Goal: Communication & Community: Participate in discussion

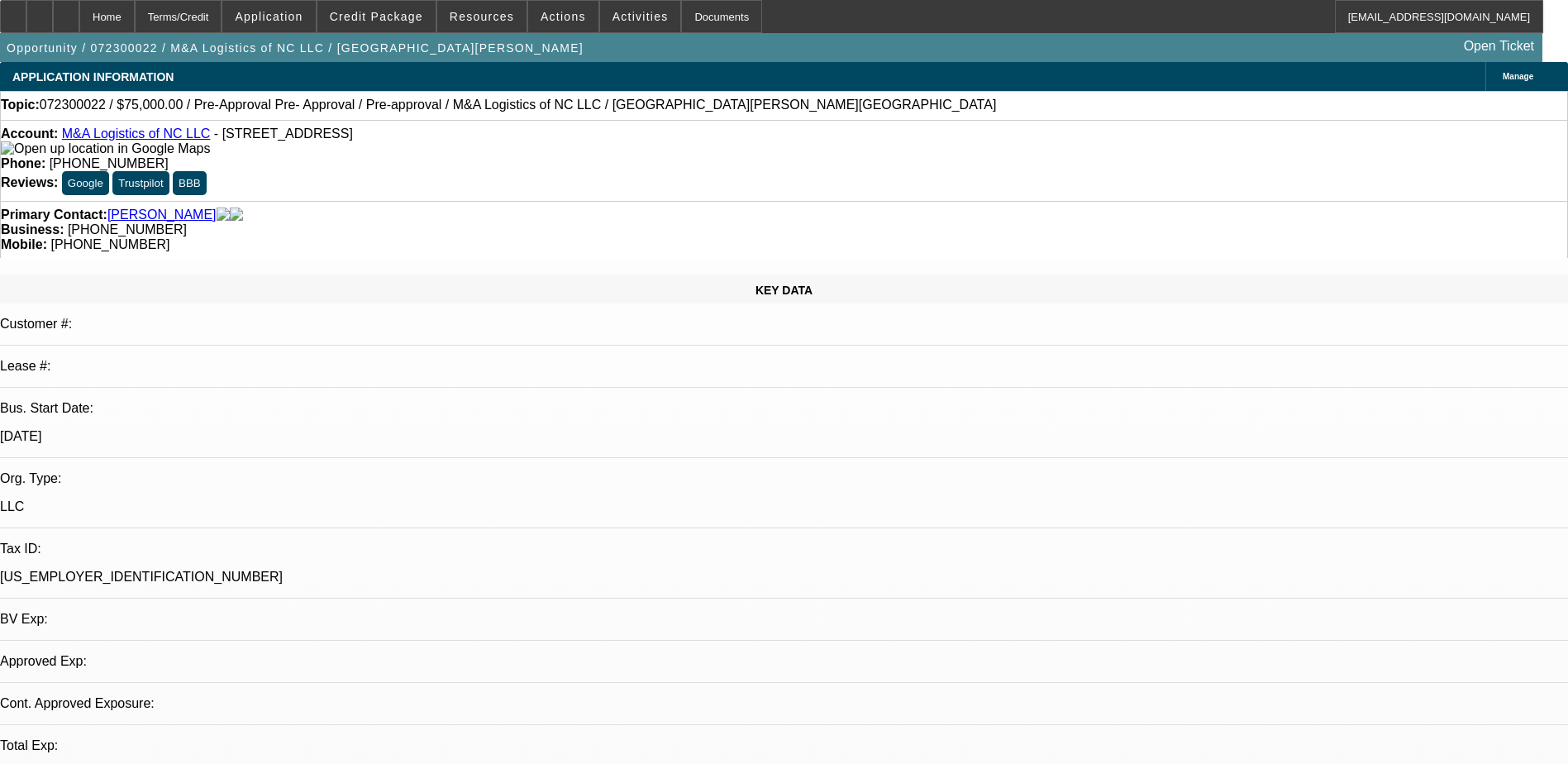
select select "0"
select select "0.1"
select select "0"
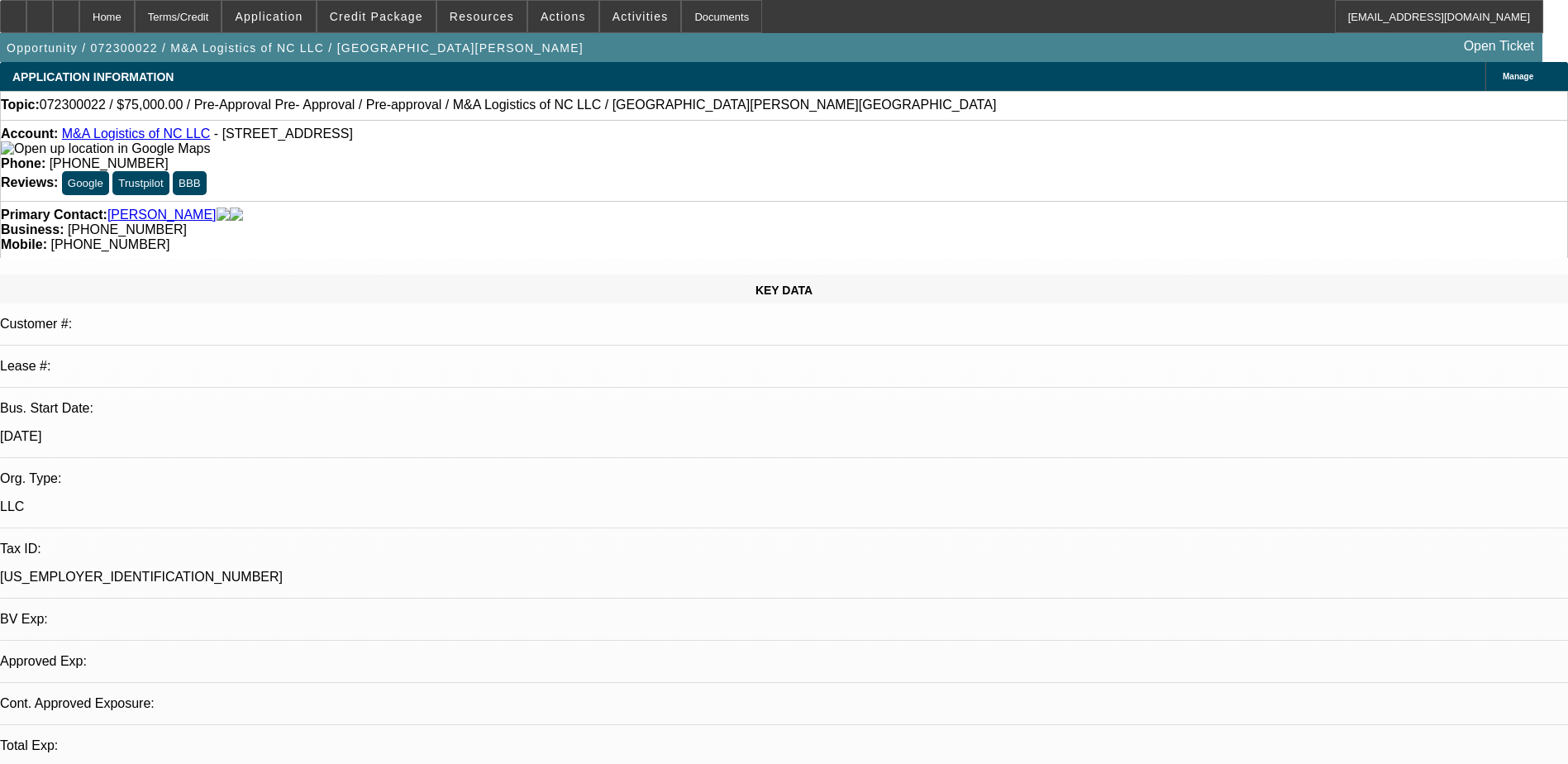
select select "0.1"
select select "0"
select select "0.1"
select select "1"
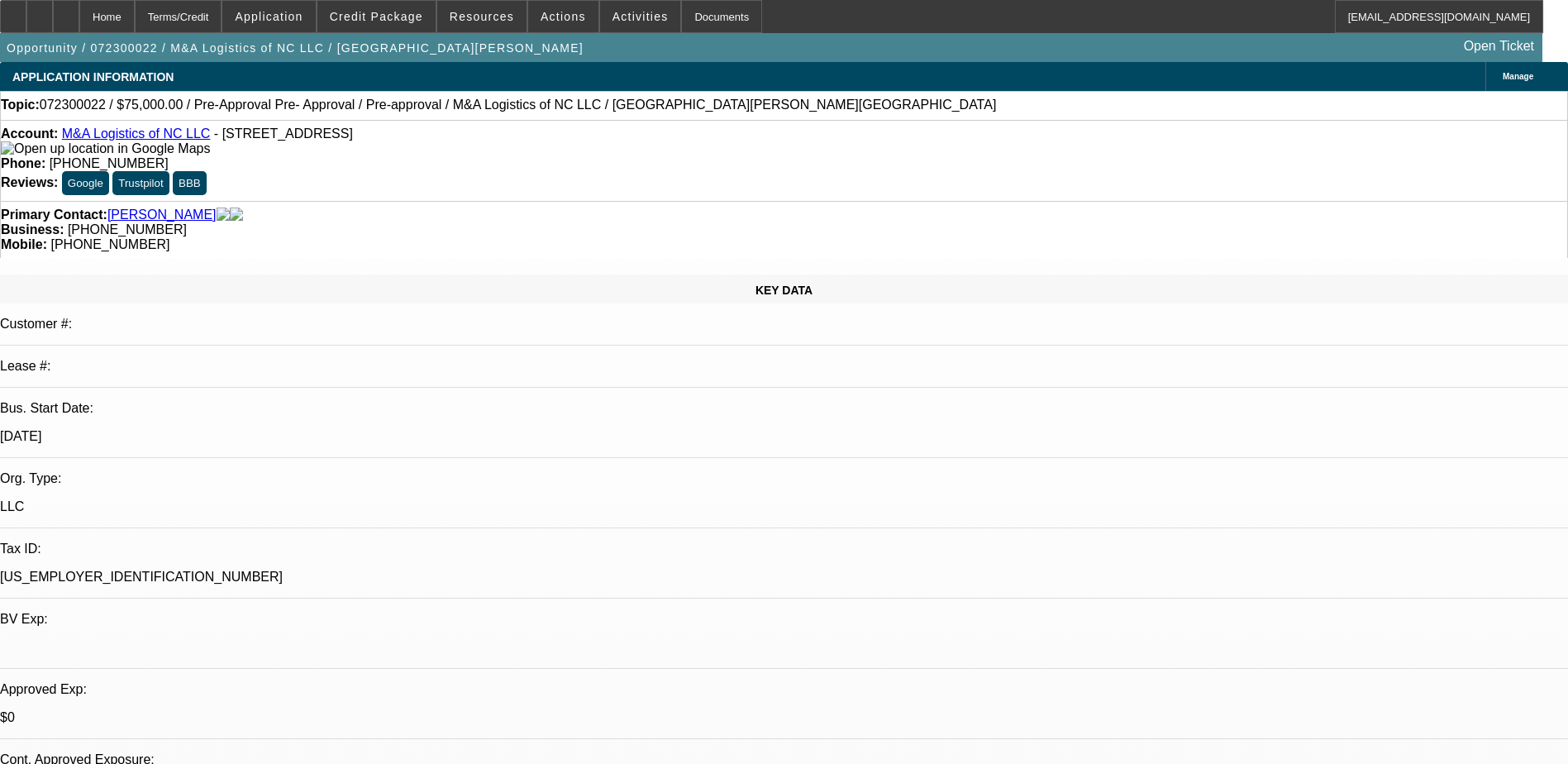
select select "3"
select select "4"
select select "1"
select select "3"
select select "4"
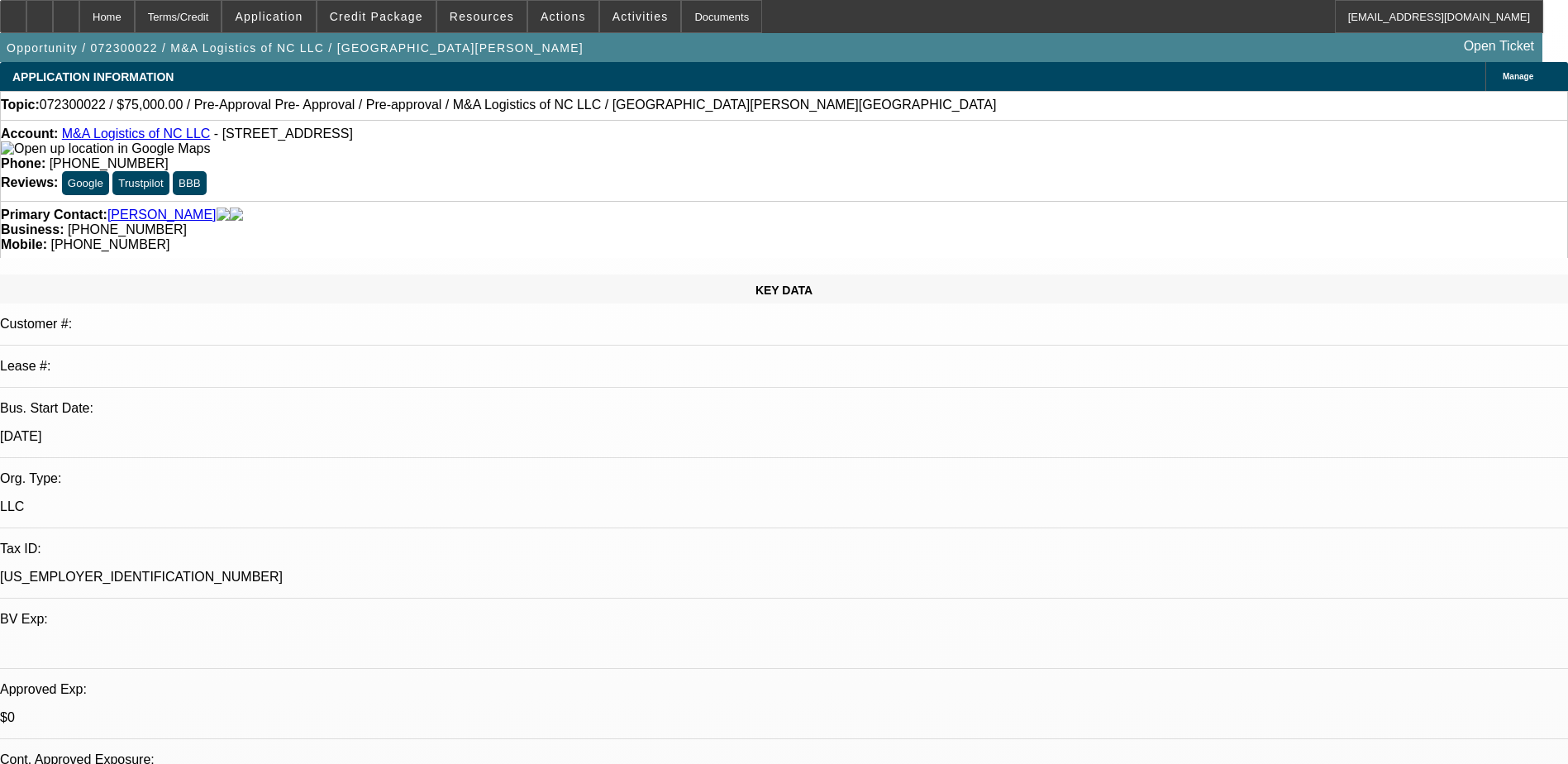
select select "1"
select select "3"
select select "4"
drag, startPoint x: 1353, startPoint y: 548, endPoint x: 1531, endPoint y: 590, distance: 182.9
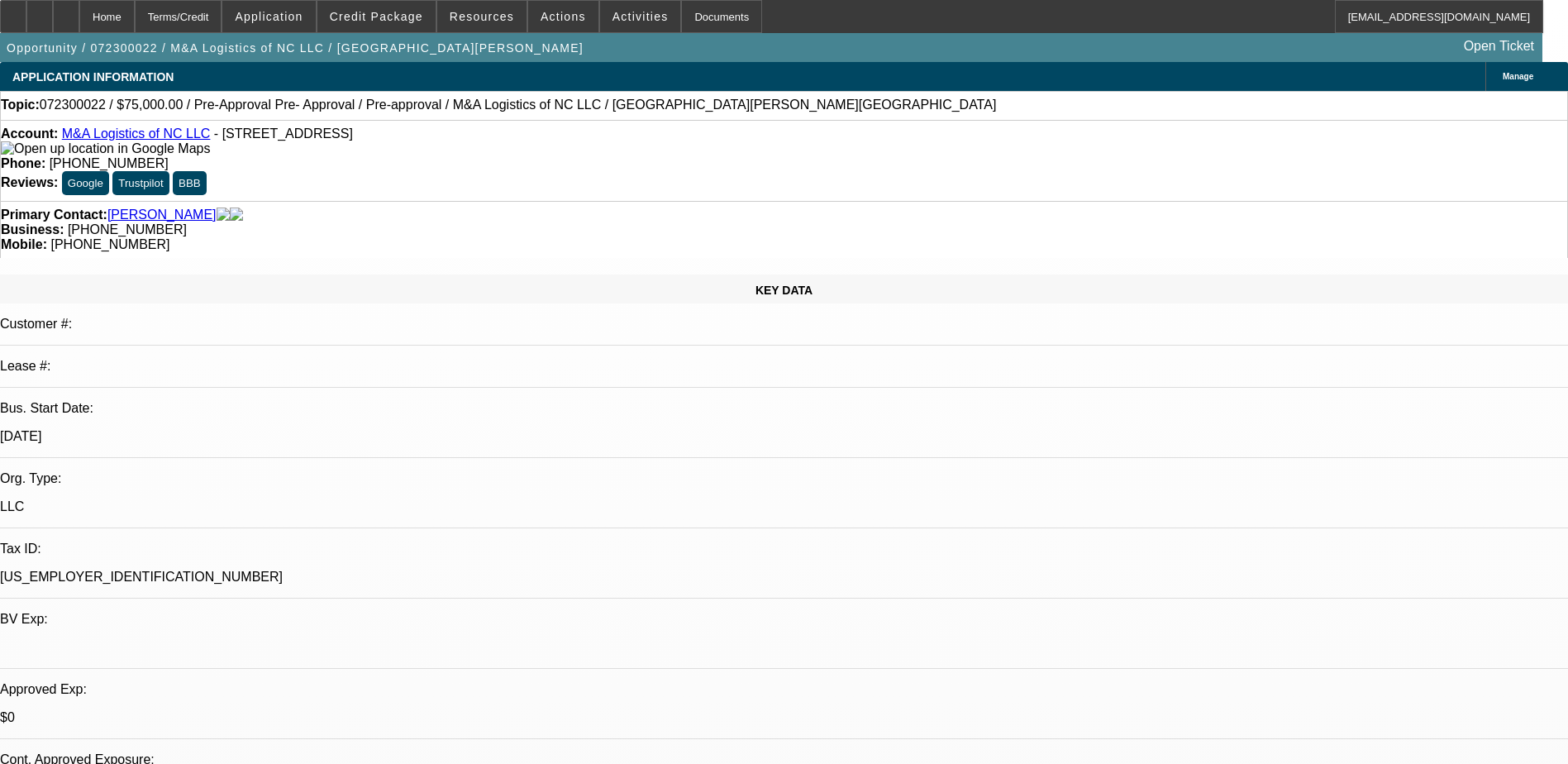
drag, startPoint x: 1531, startPoint y: 590, endPoint x: 1474, endPoint y: 590, distance: 57.0
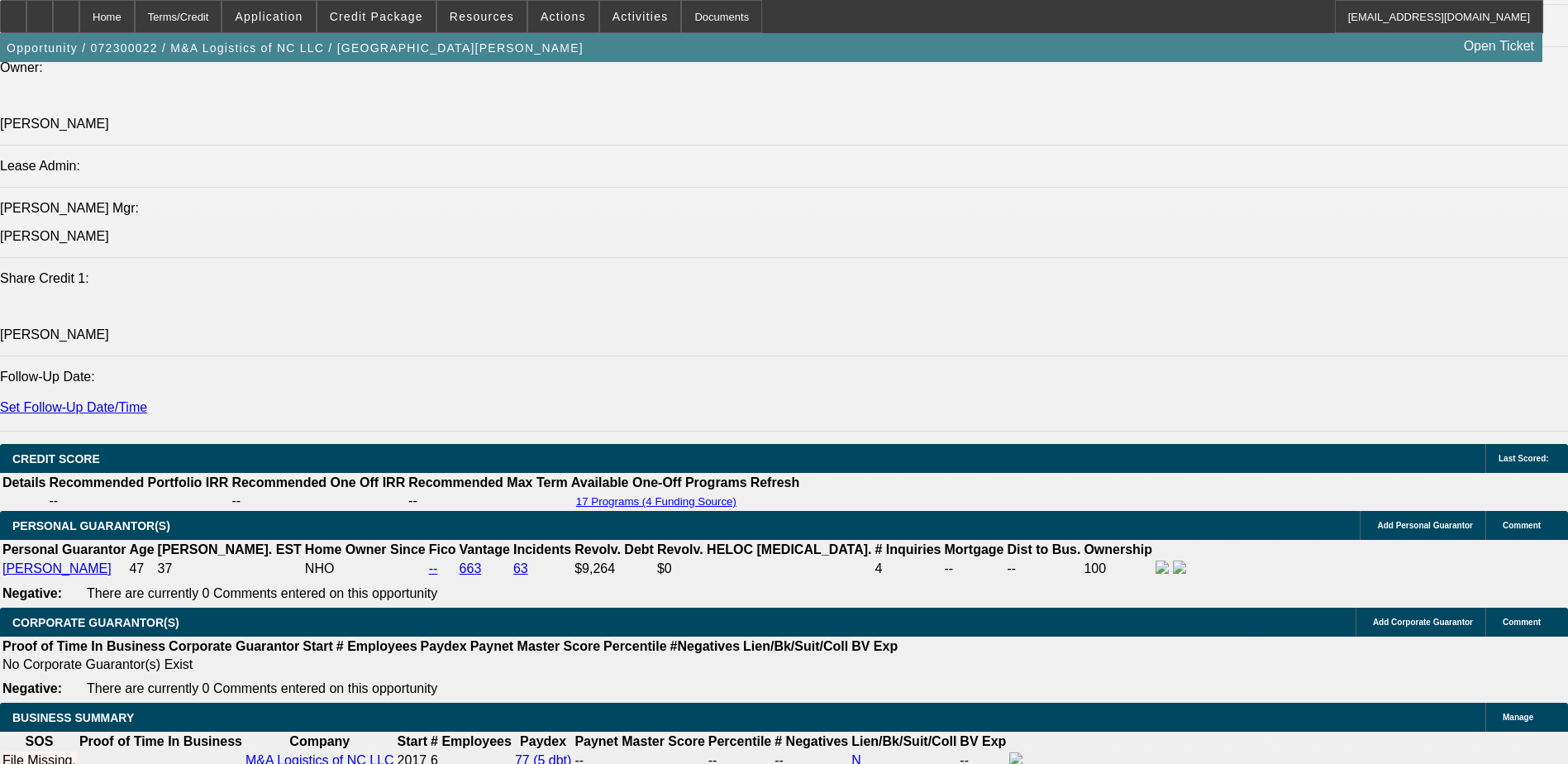
scroll to position [578, 0]
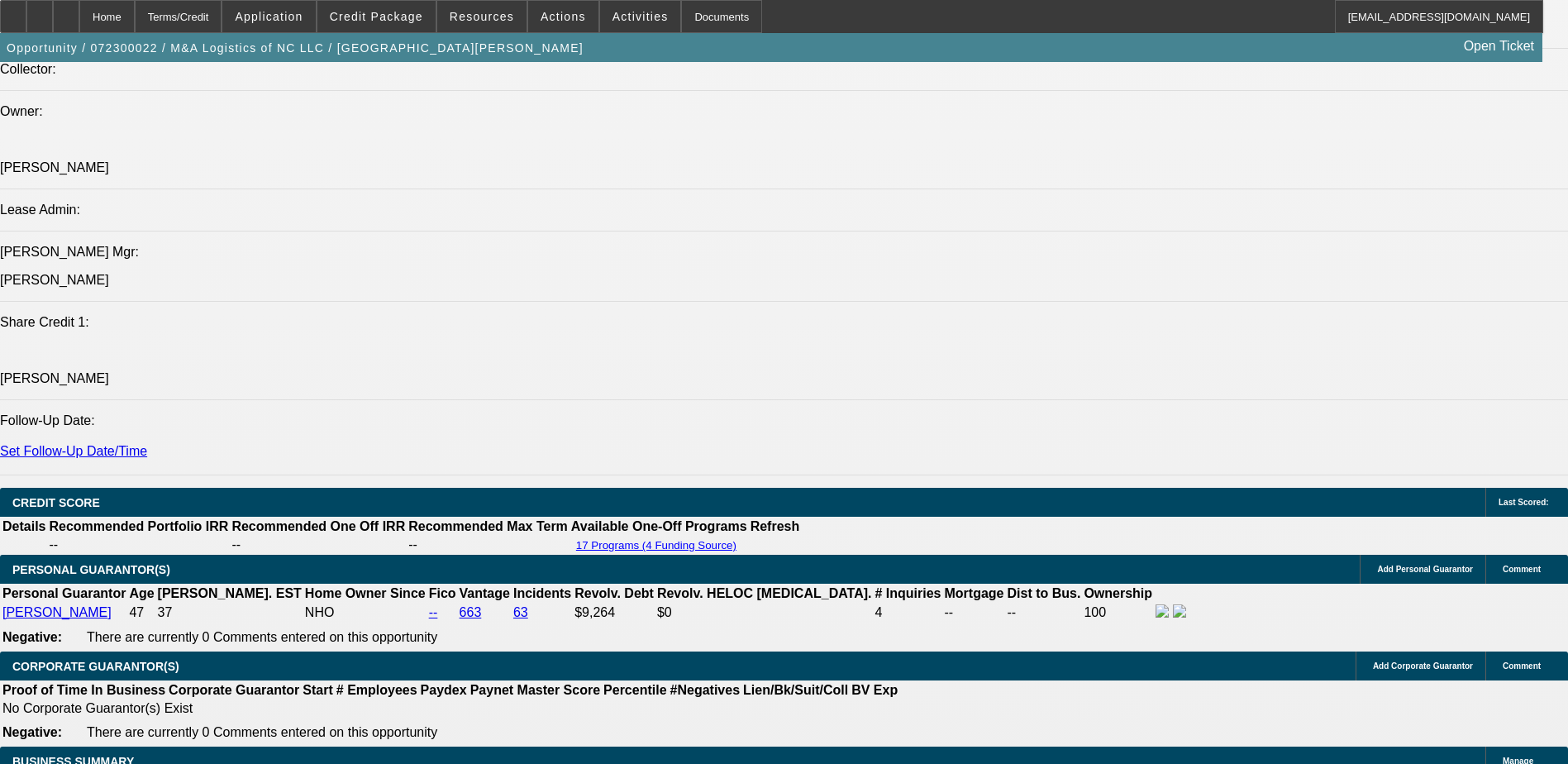
scroll to position [1901, 0]
